Goal: Task Accomplishment & Management: Manage account settings

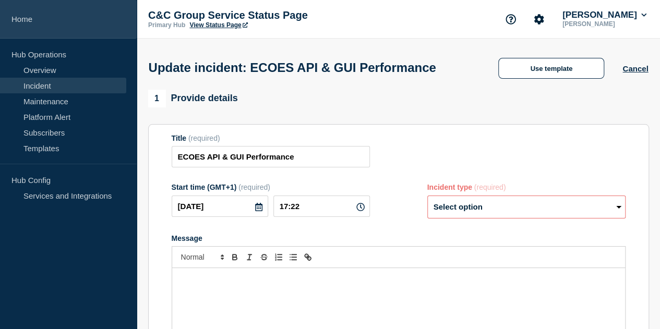
click at [21, 14] on link "Home" at bounding box center [68, 19] width 137 height 39
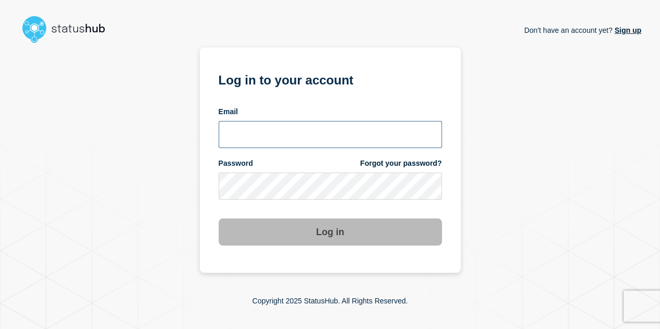
click at [285, 133] on input "email input" at bounding box center [330, 134] width 223 height 27
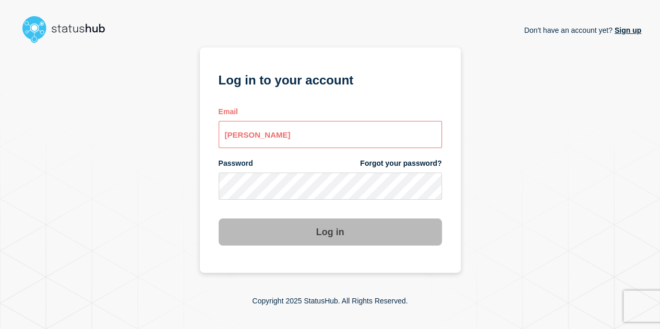
type input "simon.scott@candc-uk.com"
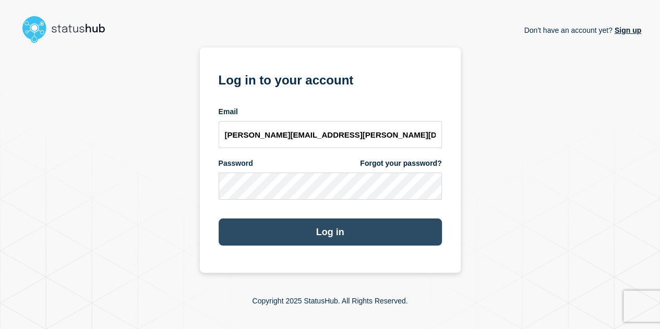
click at [349, 232] on button "Log in" at bounding box center [330, 232] width 223 height 27
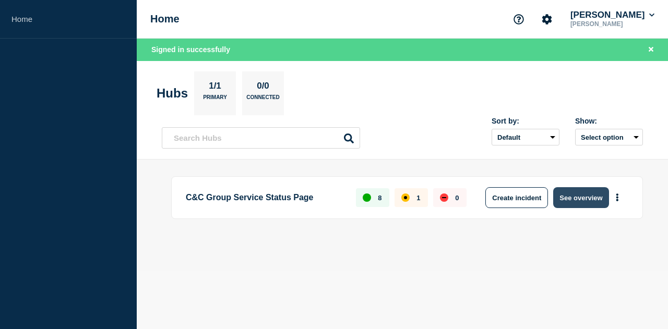
click at [590, 198] on button "See overview" at bounding box center [580, 197] width 55 height 21
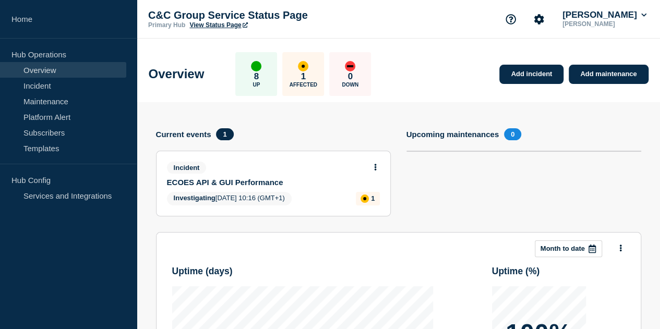
click at [374, 165] on icon at bounding box center [375, 167] width 3 height 7
click at [364, 192] on link "View incident" at bounding box center [353, 192] width 43 height 8
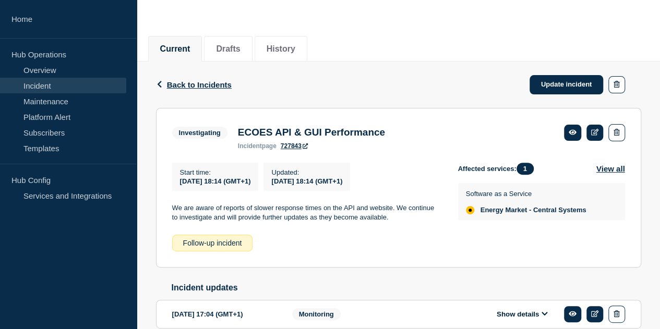
scroll to position [209, 0]
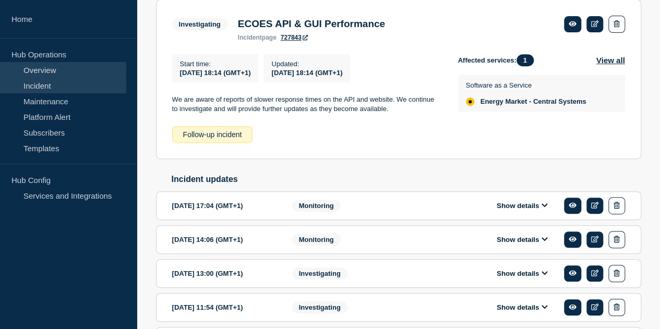
click at [39, 67] on link "Overview" at bounding box center [63, 70] width 126 height 16
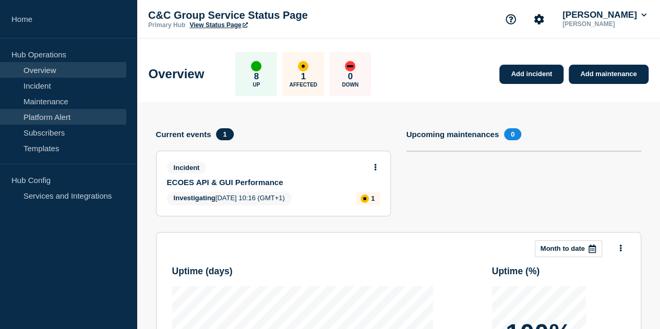
click at [40, 119] on link "Platform Alert" at bounding box center [63, 117] width 126 height 16
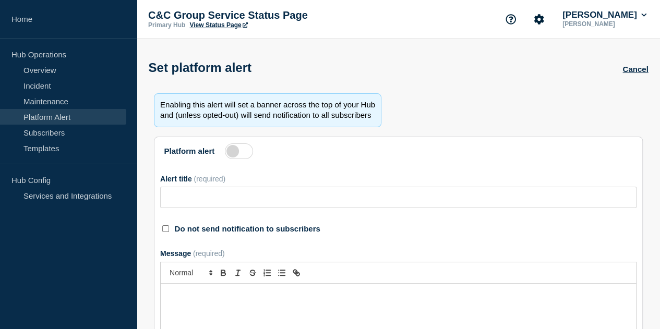
type input "C&C Group Covid-19 Customer Statement"
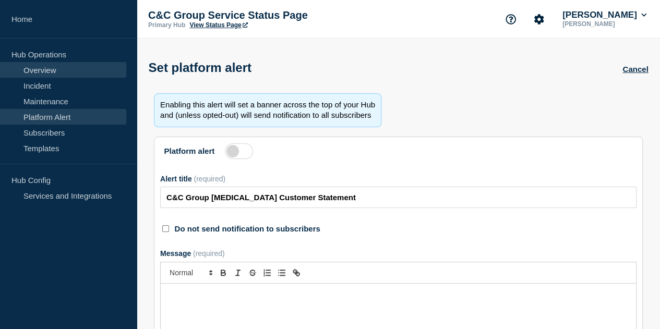
click at [32, 69] on link "Overview" at bounding box center [63, 70] width 126 height 16
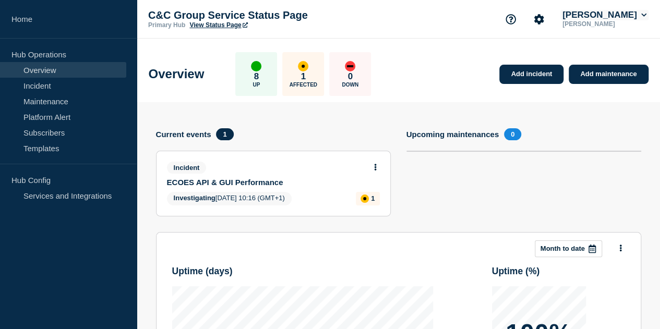
click at [646, 13] on button "[PERSON_NAME]" at bounding box center [605, 15] width 88 height 10
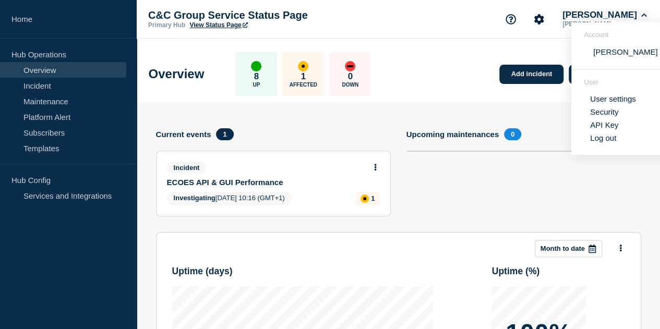
click at [646, 12] on button "[PERSON_NAME]" at bounding box center [605, 15] width 88 height 10
